Goal: Entertainment & Leisure: Consume media (video, audio)

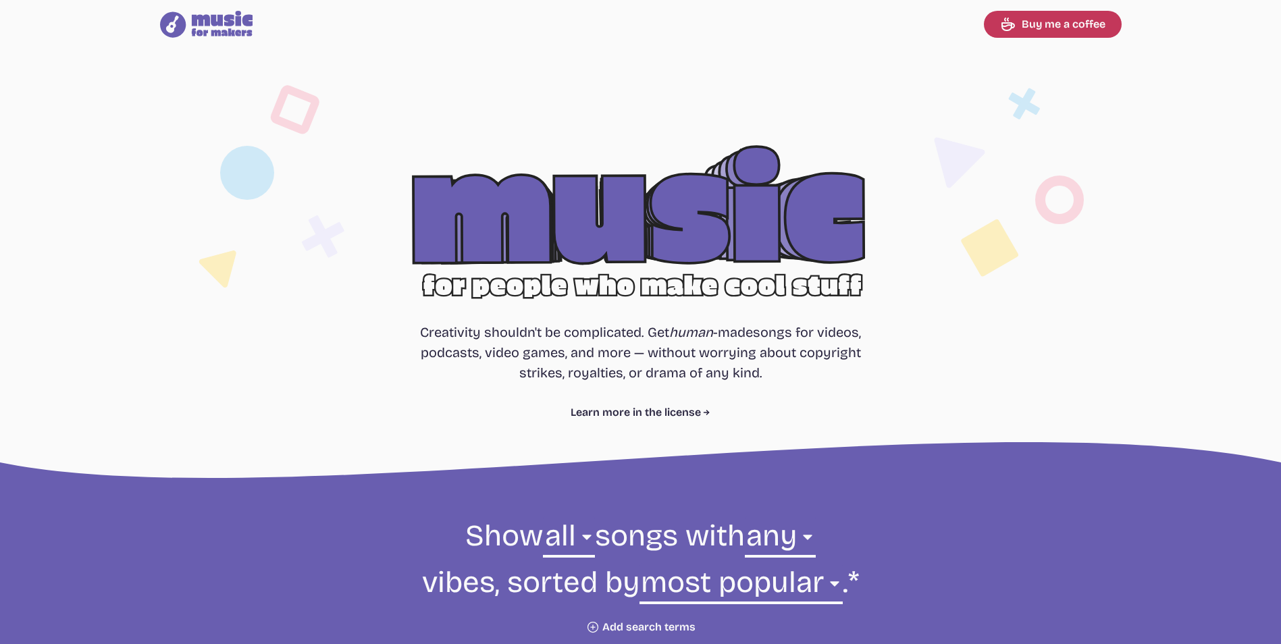
select select "most popular"
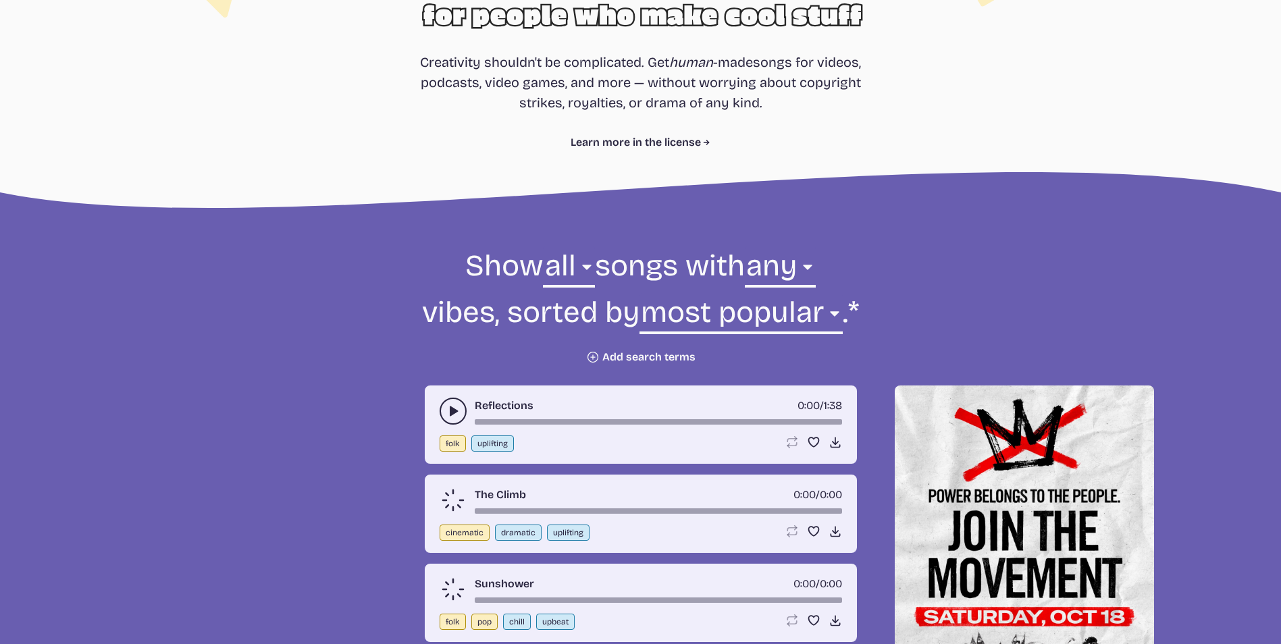
scroll to position [540, 0]
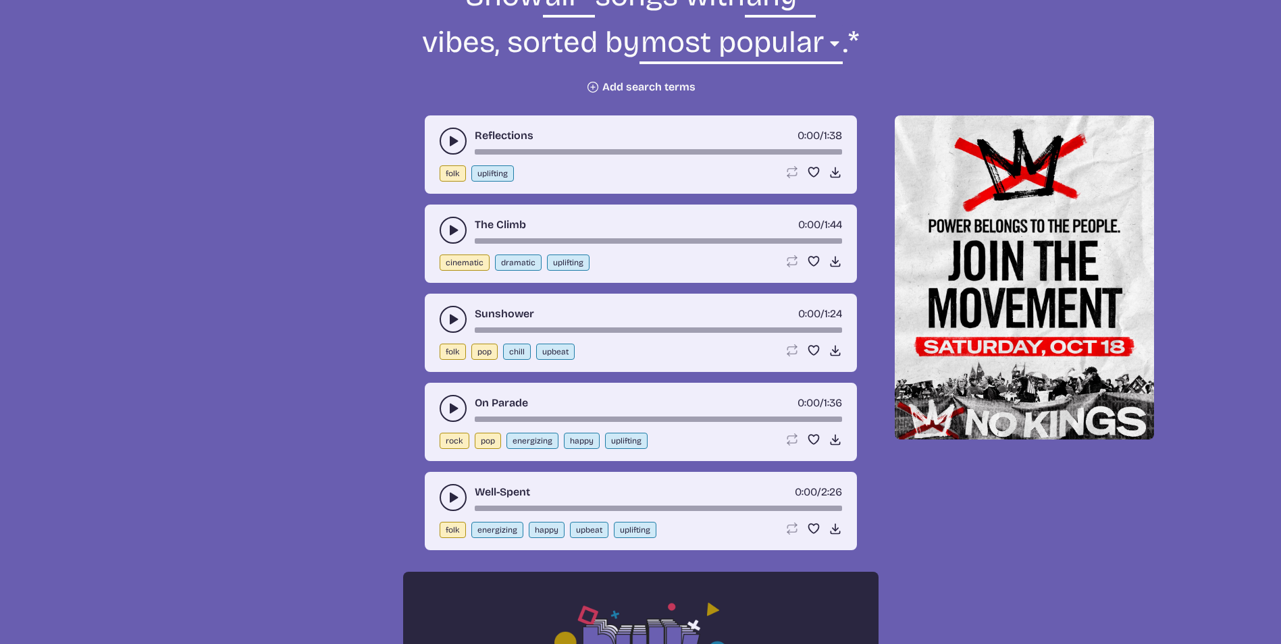
click at [444, 142] on button "play-pause toggle" at bounding box center [452, 141] width 27 height 27
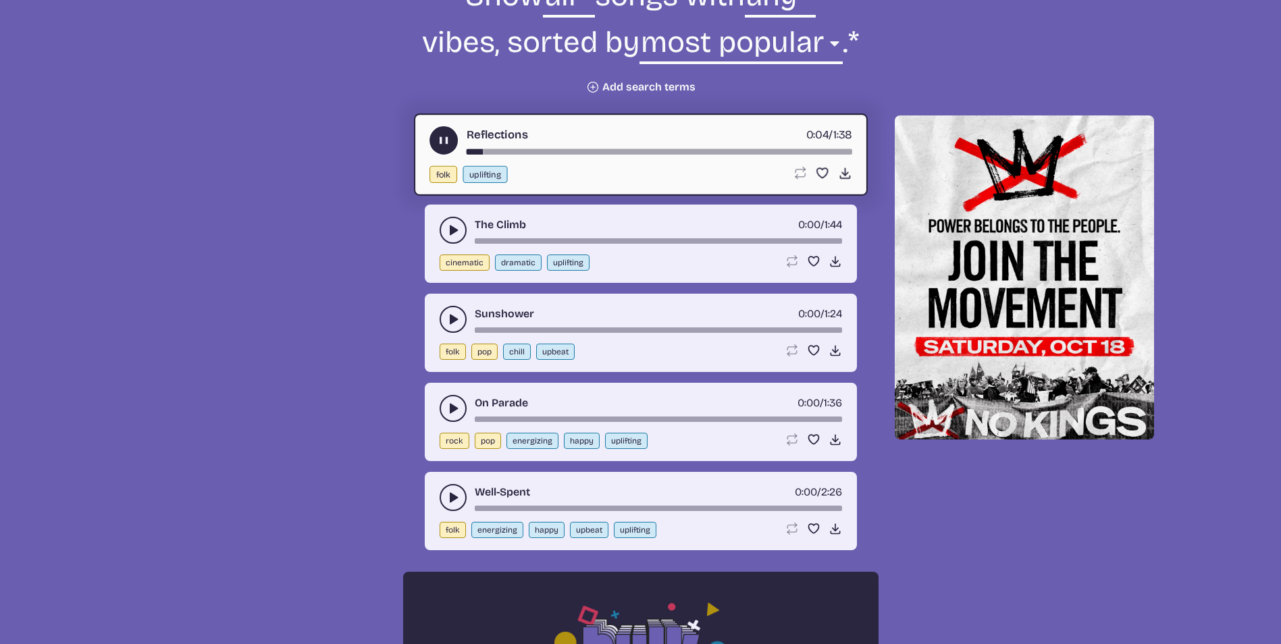
click at [455, 318] on use "play-pause toggle" at bounding box center [453, 320] width 14 height 14
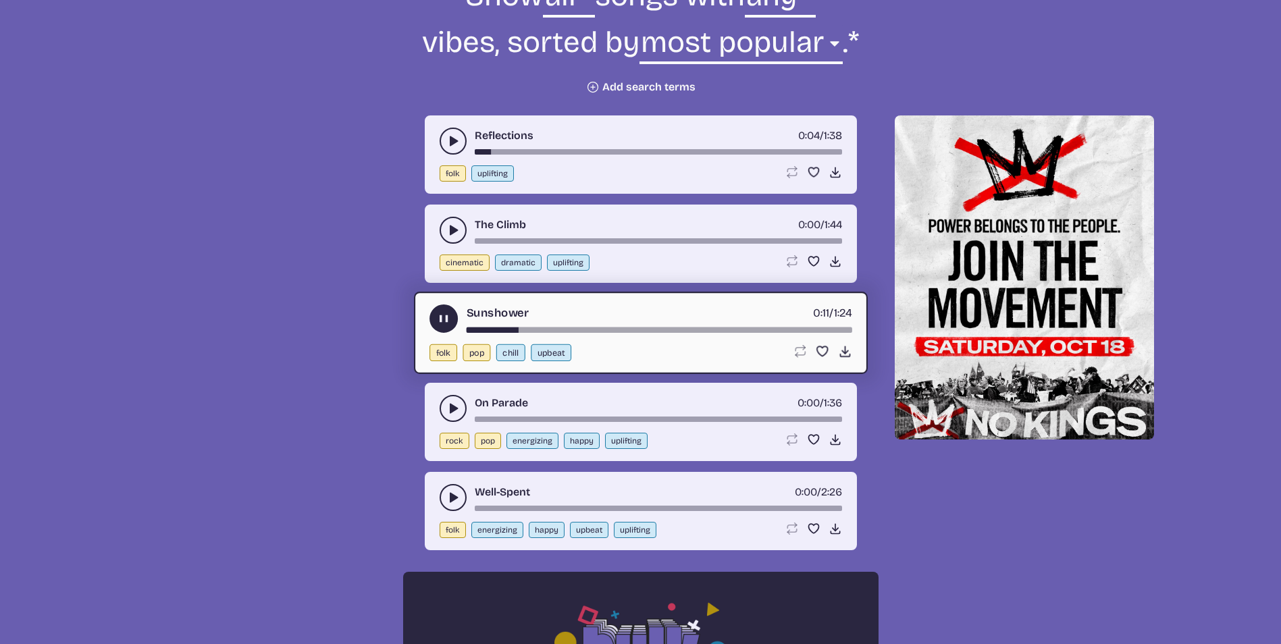
click at [454, 321] on button "play-pause toggle" at bounding box center [443, 318] width 28 height 28
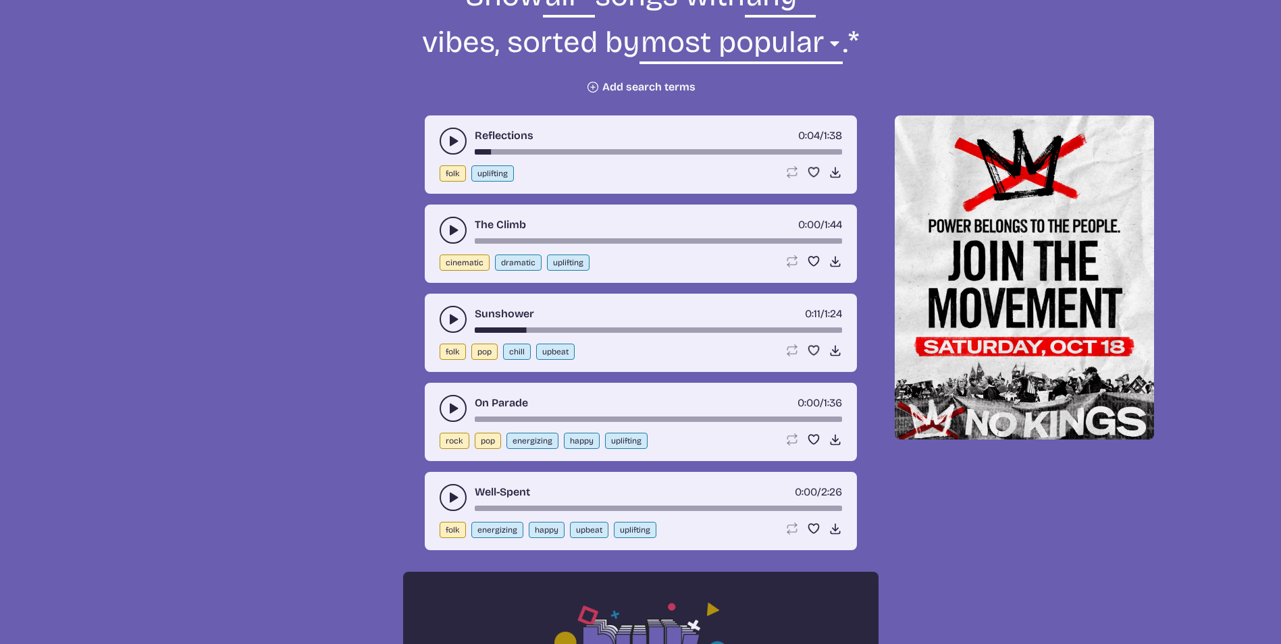
click at [444, 493] on button "play-pause toggle" at bounding box center [452, 497] width 27 height 27
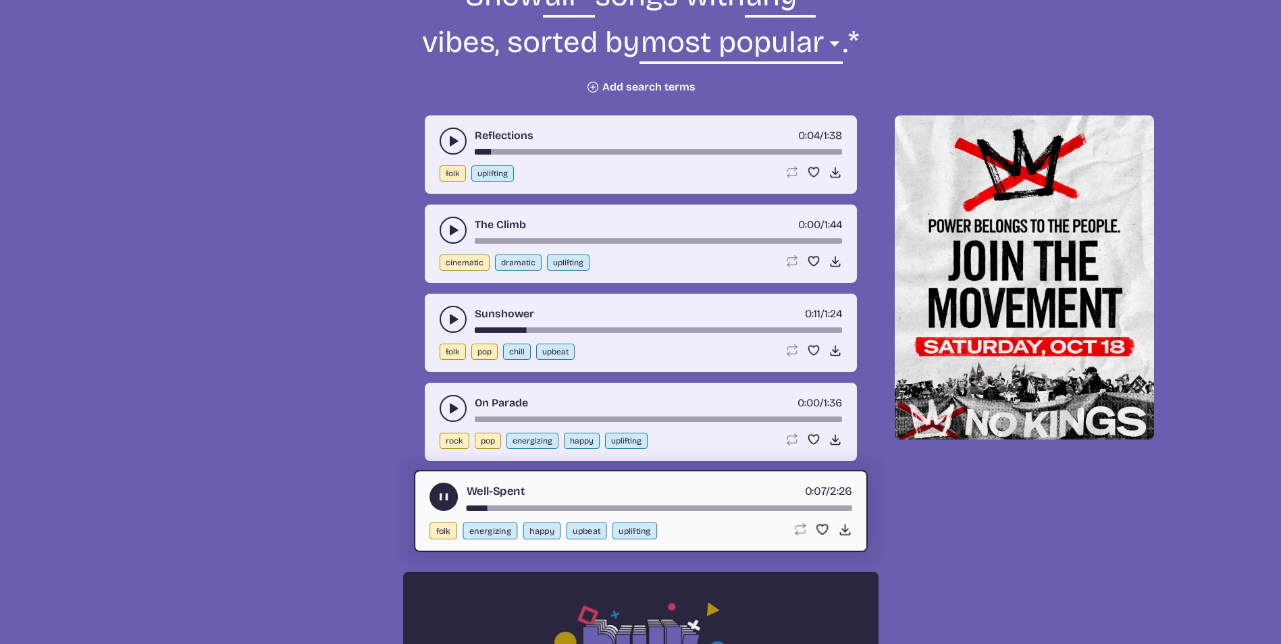
drag, startPoint x: 488, startPoint y: 506, endPoint x: 603, endPoint y: 512, distance: 115.6
click at [603, 512] on div "Well-Spent 0:07 / 2:26 folk energizing happy upbeat uplifting Loop song Loop th…" at bounding box center [641, 511] width 454 height 82
click at [489, 510] on div "song-time-bar" at bounding box center [658, 508] width 385 height 5
drag, startPoint x: 504, startPoint y: 509, endPoint x: 512, endPoint y: 508, distance: 8.2
click at [512, 508] on div "song-time-bar" at bounding box center [658, 508] width 385 height 5
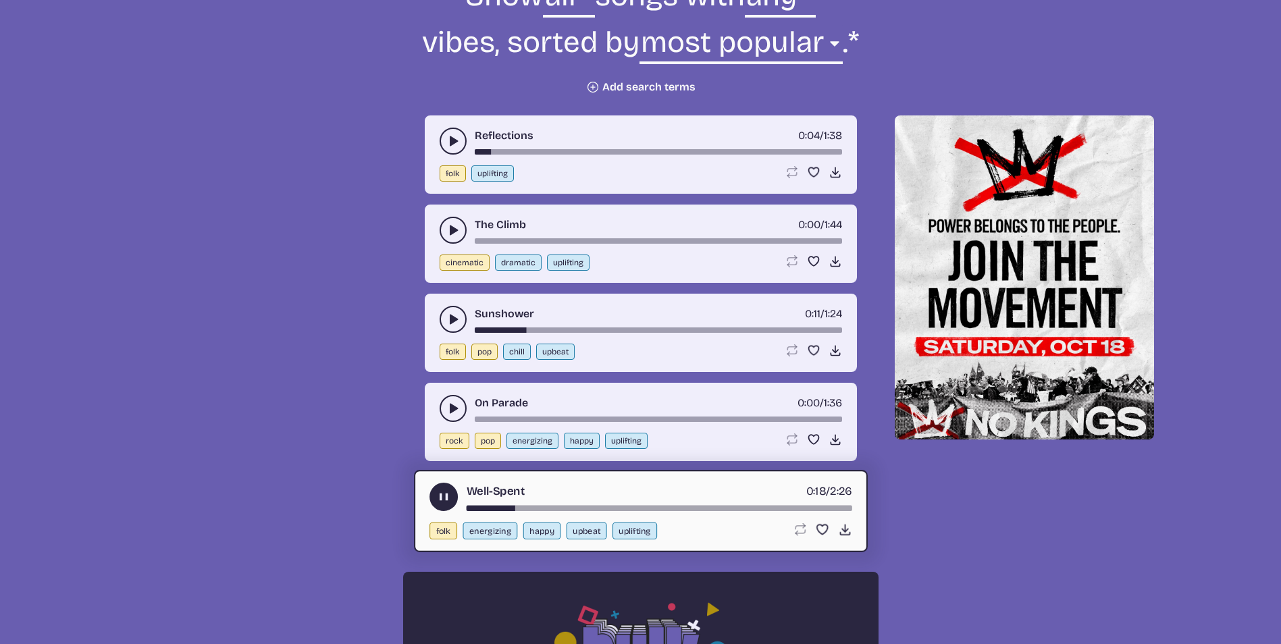
drag, startPoint x: 508, startPoint y: 504, endPoint x: 613, endPoint y: 504, distance: 104.6
click at [578, 500] on div "Well-Spent 0:18 / 2:26" at bounding box center [640, 497] width 423 height 28
click at [654, 512] on div "Well-Spent 0:18 / 2:26 folk energizing happy upbeat uplifting Loop song Loop th…" at bounding box center [641, 511] width 454 height 82
click at [664, 512] on div "Well-Spent 0:19 / 2:26 folk energizing happy upbeat uplifting Loop song Loop th…" at bounding box center [641, 511] width 454 height 82
click at [668, 508] on div "song-time-bar" at bounding box center [658, 508] width 385 height 5
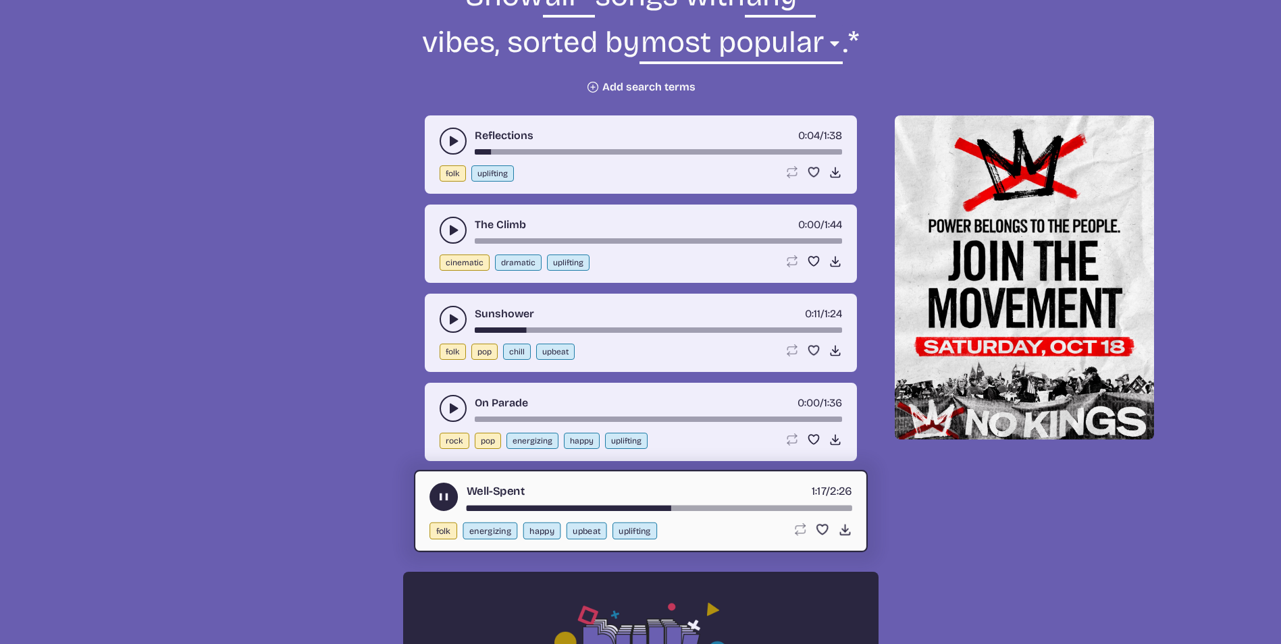
click at [748, 510] on div "song-time-bar" at bounding box center [658, 508] width 385 height 5
click at [435, 488] on button "play-pause toggle" at bounding box center [443, 497] width 28 height 28
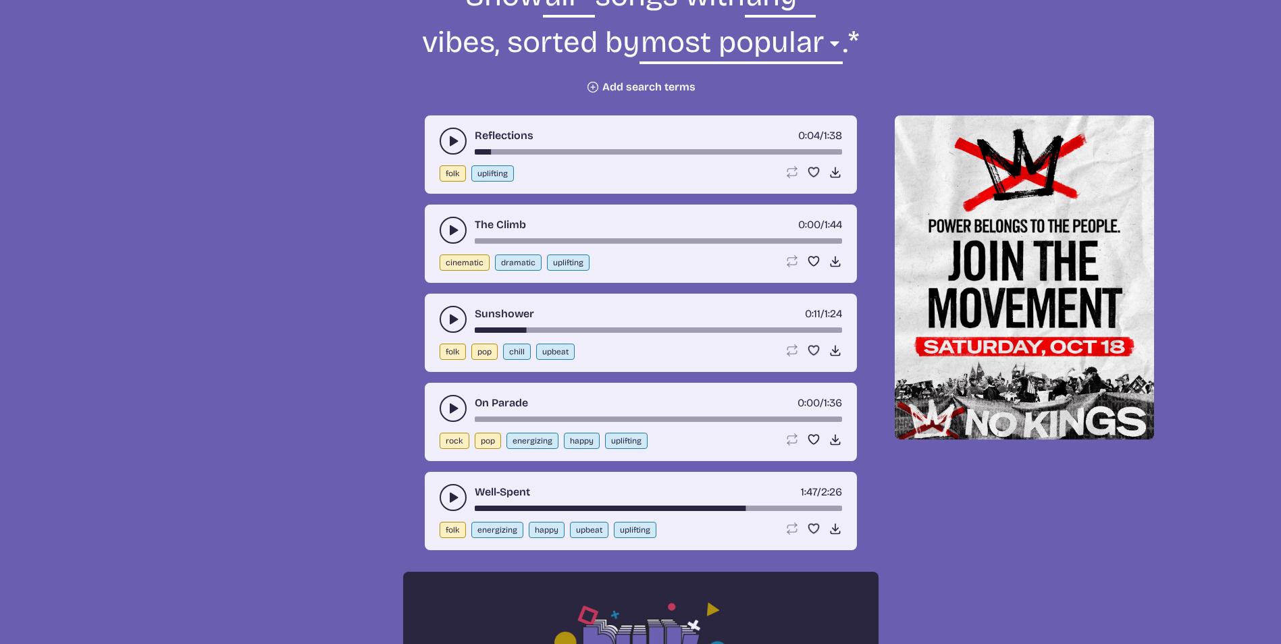
click at [456, 408] on use "play-pause toggle" at bounding box center [453, 409] width 14 height 14
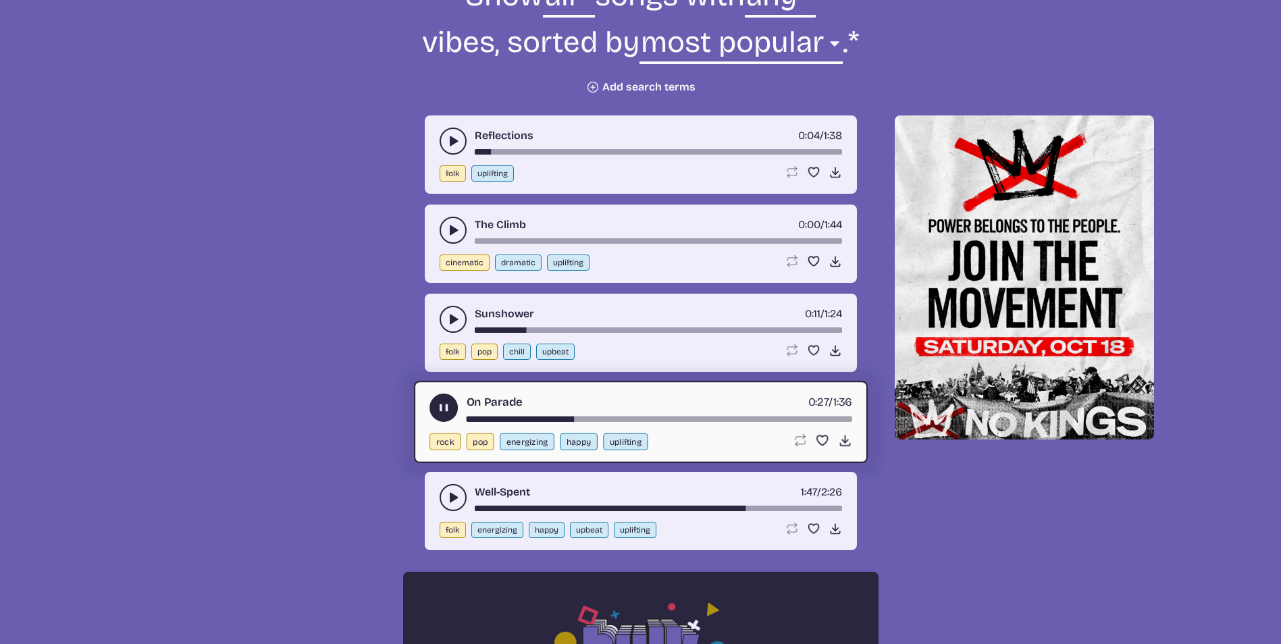
click at [446, 419] on button "play-pause toggle" at bounding box center [443, 408] width 28 height 28
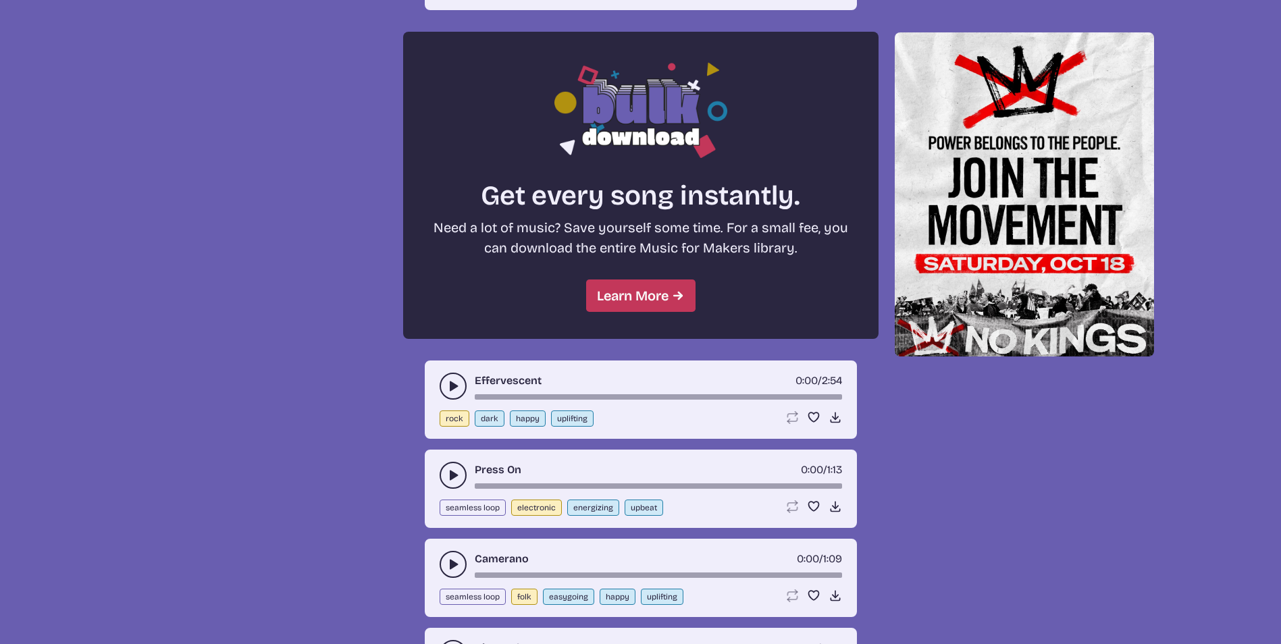
scroll to position [1485, 0]
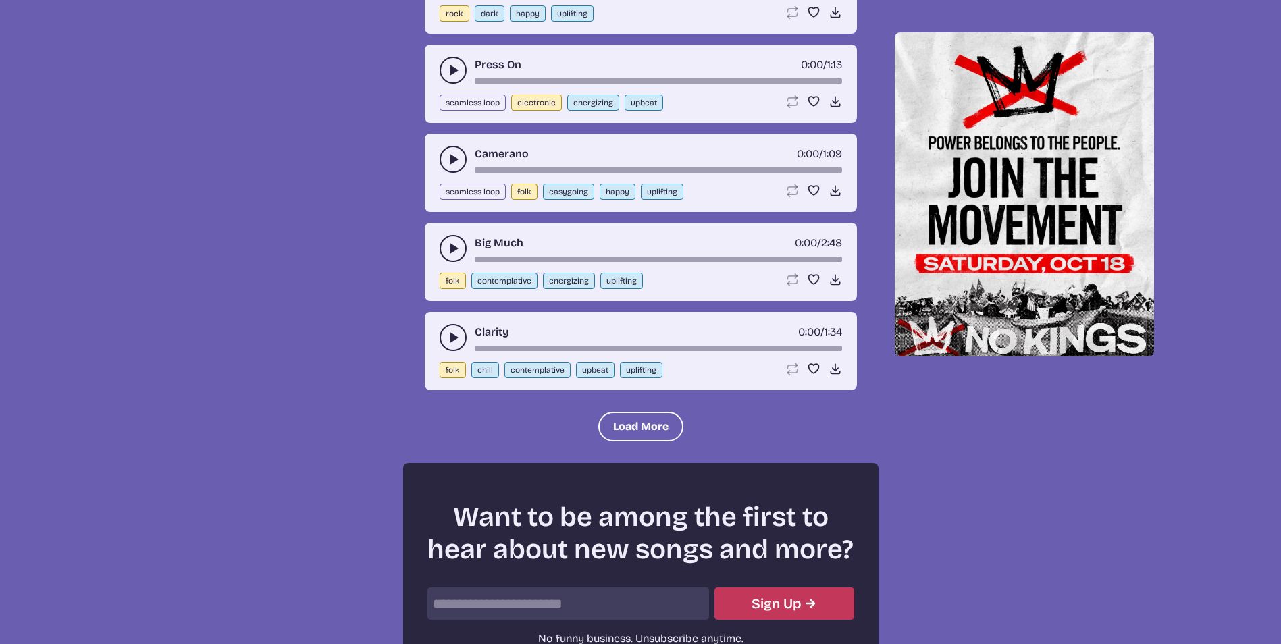
click at [446, 248] on icon "play-pause toggle" at bounding box center [453, 249] width 14 height 14
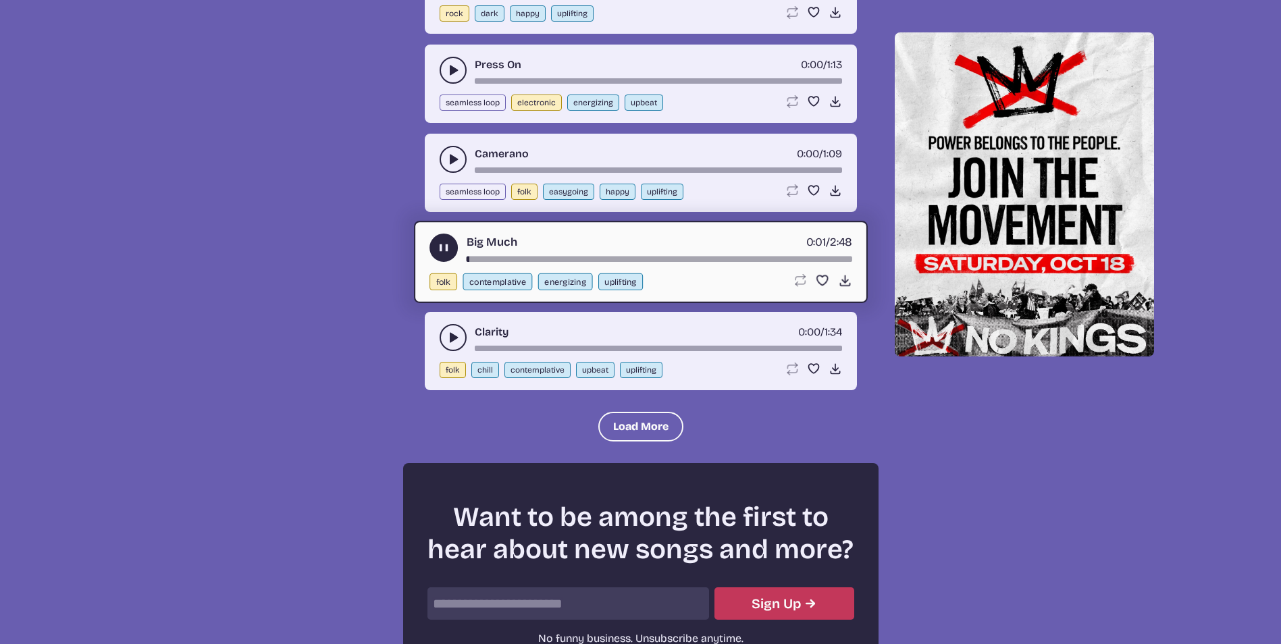
click at [446, 248] on use "play-pause toggle" at bounding box center [443, 248] width 14 height 14
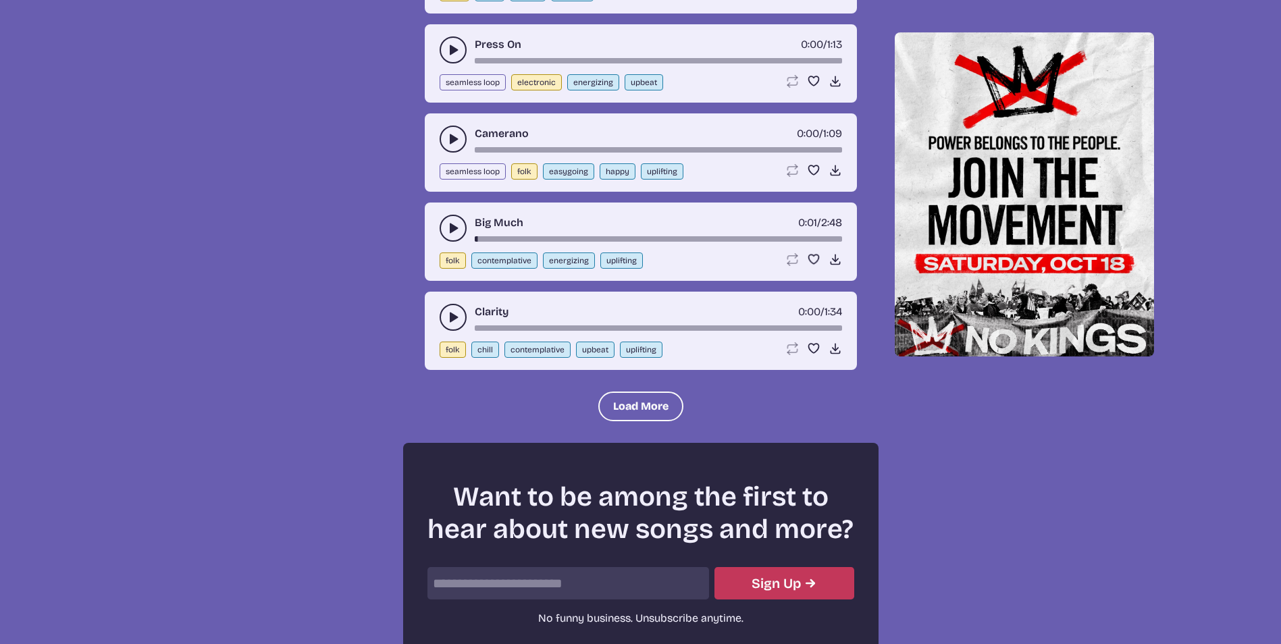
scroll to position [1168, 0]
